Goal: Information Seeking & Learning: Learn about a topic

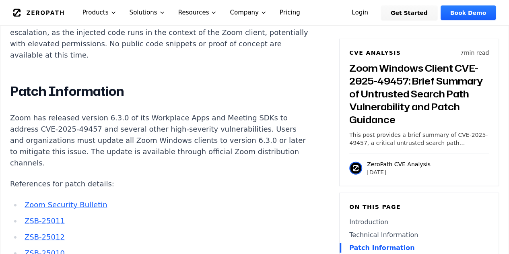
scroll to position [867, 0]
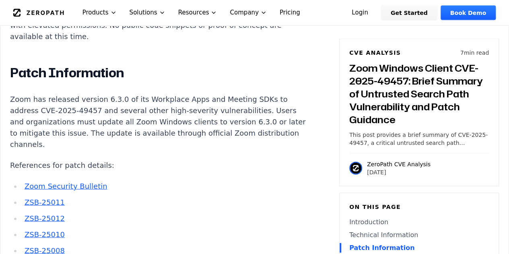
click at [242, 94] on p "Zoom has released version 6.3.0 of its Workplace Apps and Meeting SDKs to addre…" at bounding box center [159, 122] width 299 height 56
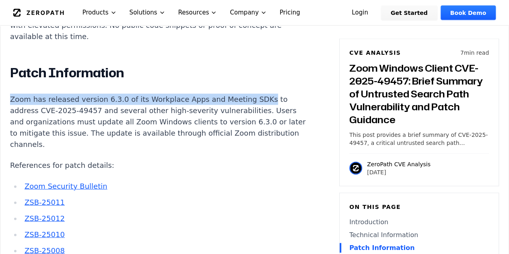
drag, startPoint x: 243, startPoint y: 86, endPoint x: 4, endPoint y: 86, distance: 238.4
click at [4, 86] on div "Experimental AI-Generated Content This CVE analysis is an experimental publicat…" at bounding box center [254, 77] width 508 height 1329
copy p "Zoom has released version 6.3.0 of its Workplace Apps and Meeting SDKs"
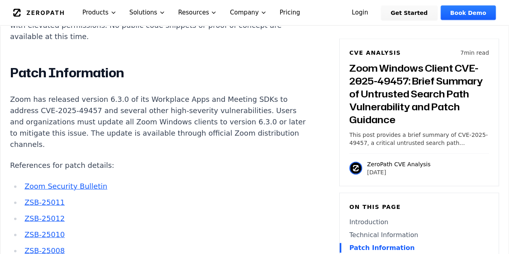
click at [196, 123] on p "Zoom has released version 6.3.0 of its Workplace Apps and Meeting SDKs to addre…" at bounding box center [159, 122] width 299 height 56
drag, startPoint x: 119, startPoint y: 105, endPoint x: 134, endPoint y: 107, distance: 14.7
click at [134, 107] on p "Zoom has released version 6.3.0 of its Workplace Apps and Meeting SDKs to addre…" at bounding box center [159, 122] width 299 height 56
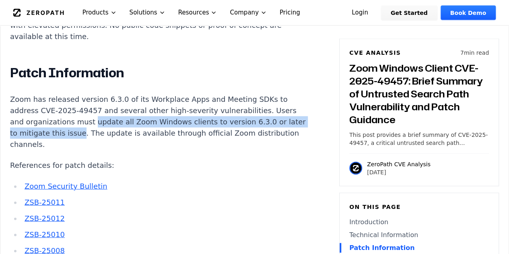
drag, startPoint x: 88, startPoint y: 107, endPoint x: 91, endPoint y: 119, distance: 12.8
click at [91, 119] on p "Zoom has released version 6.3.0 of its Workplace Apps and Meeting SDKs to addre…" at bounding box center [159, 122] width 299 height 56
copy p "update all Zoom Windows clients to version 6.3.0 or later to mitigate this issue"
